Goal: Task Accomplishment & Management: Manage account settings

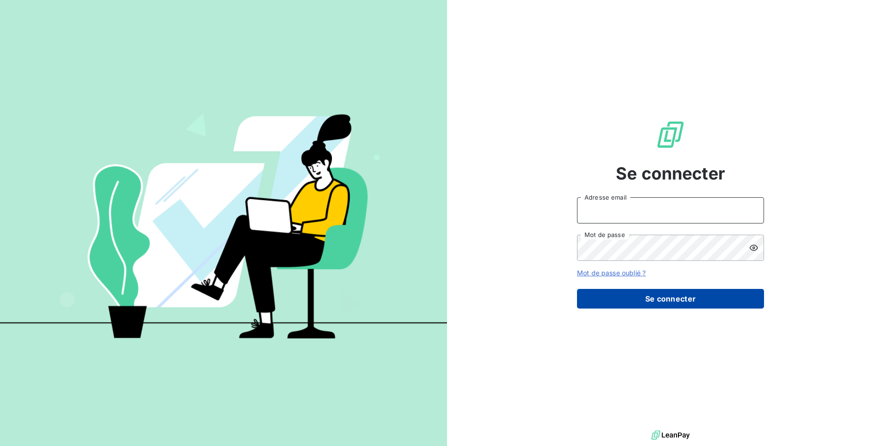
type input "[PERSON_NAME][EMAIL_ADDRESS][PERSON_NAME][DOMAIN_NAME]"
click at [630, 300] on button "Se connecter" at bounding box center [670, 299] width 187 height 20
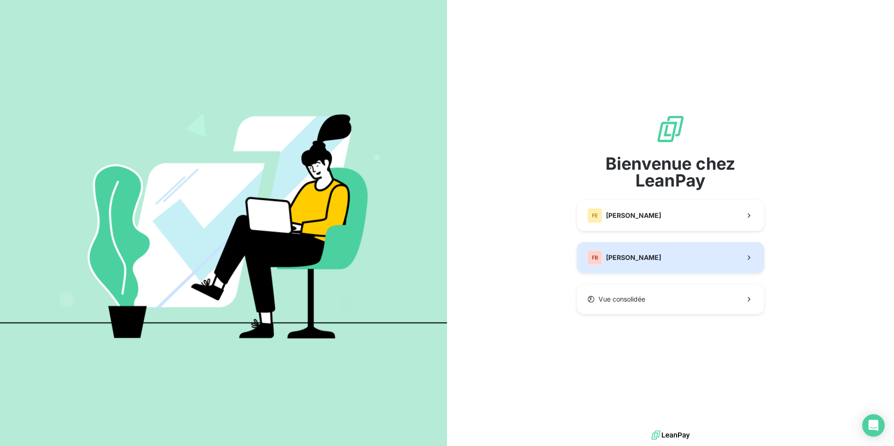
click at [632, 269] on button "FB [PERSON_NAME]" at bounding box center [670, 257] width 187 height 31
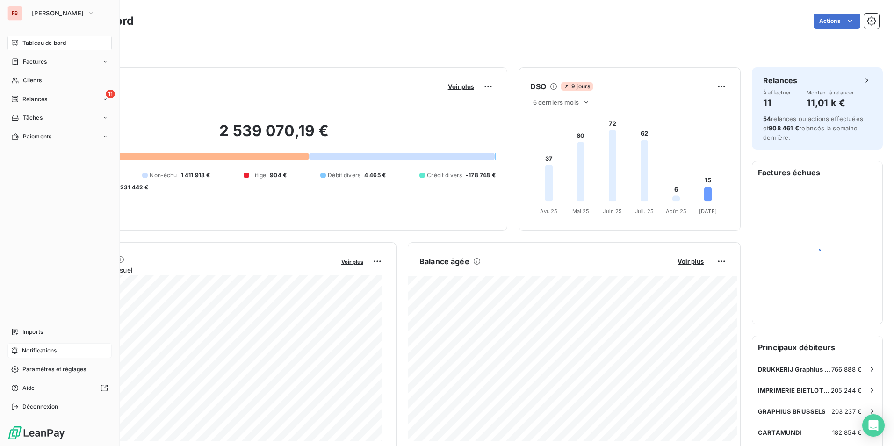
click at [61, 351] on div "Notifications" at bounding box center [59, 350] width 104 height 15
